Goal: Find specific fact: Find specific fact

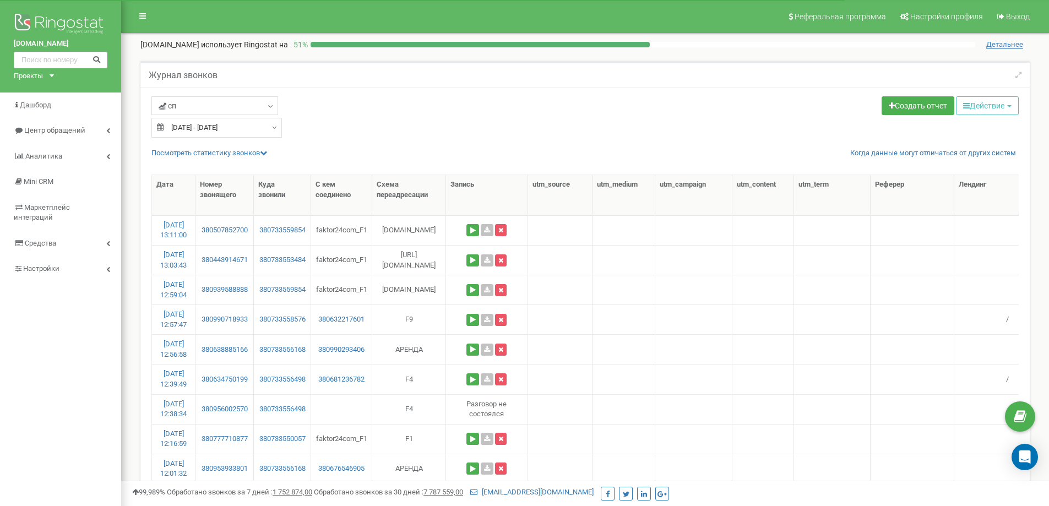
select select "50"
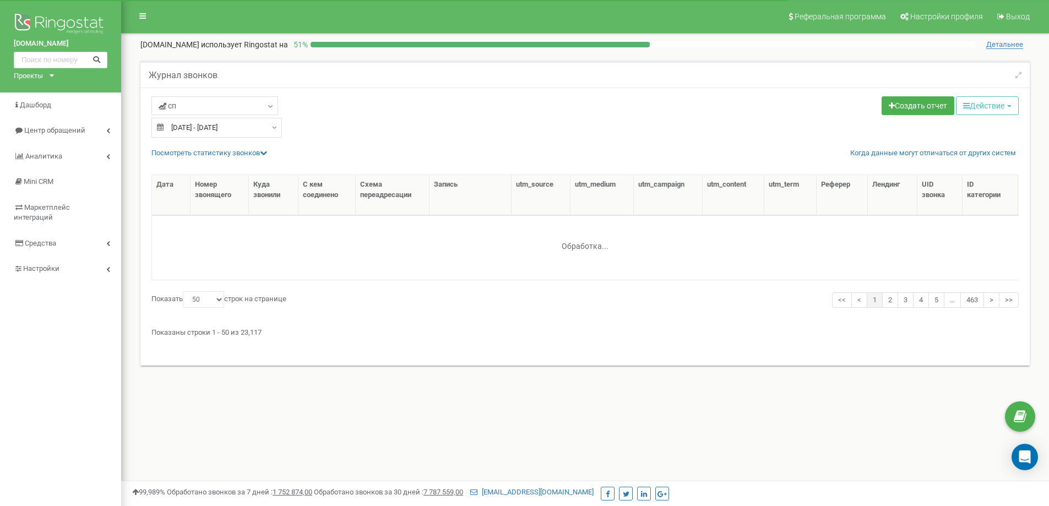
select select "50"
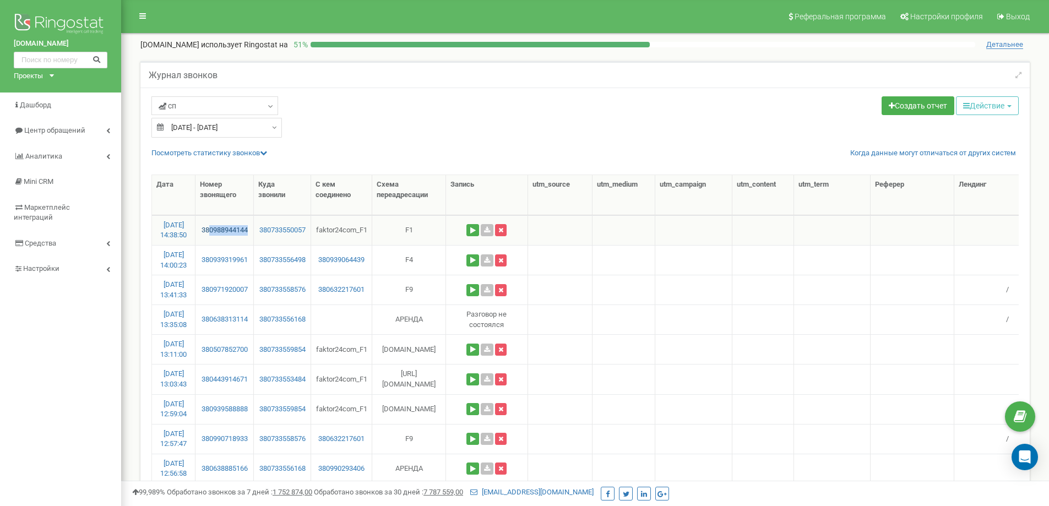
drag, startPoint x: 255, startPoint y: 224, endPoint x: 209, endPoint y: 230, distance: 46.6
click at [209, 230] on td "380988944144" at bounding box center [224, 230] width 58 height 30
copy link "0988944144"
